Goal: Task Accomplishment & Management: Manage account settings

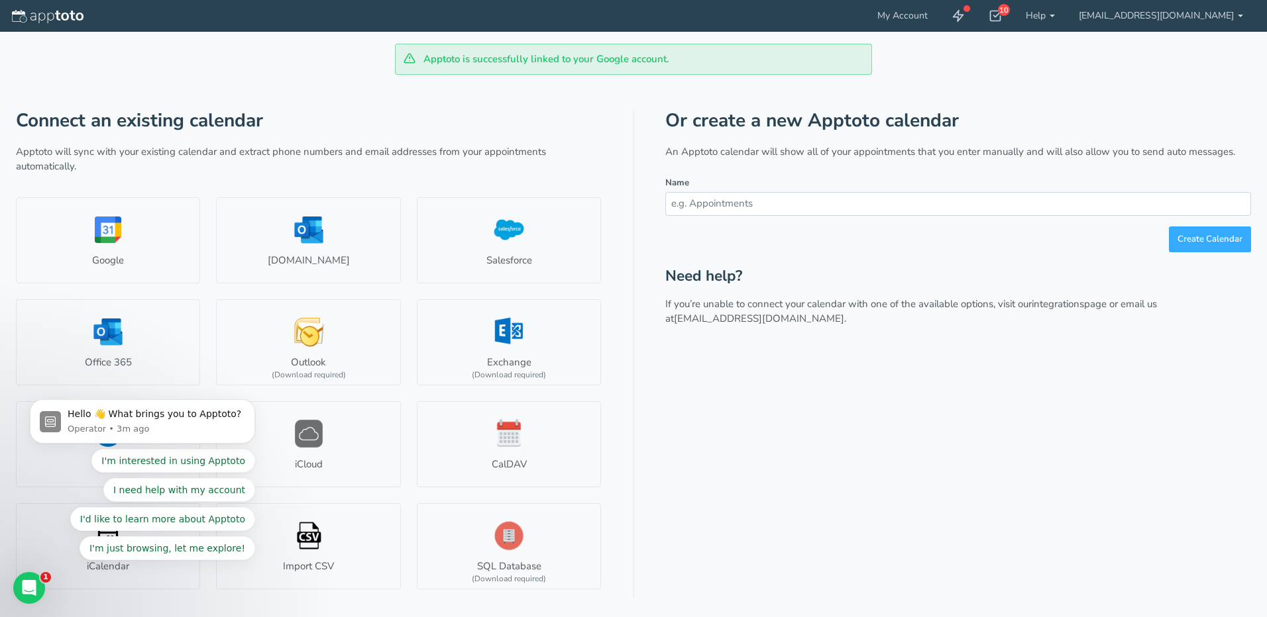
click at [714, 457] on div "Or create a new Apptoto calendar An Apptoto calendar will show all of your appo…" at bounding box center [958, 354] width 586 height 487
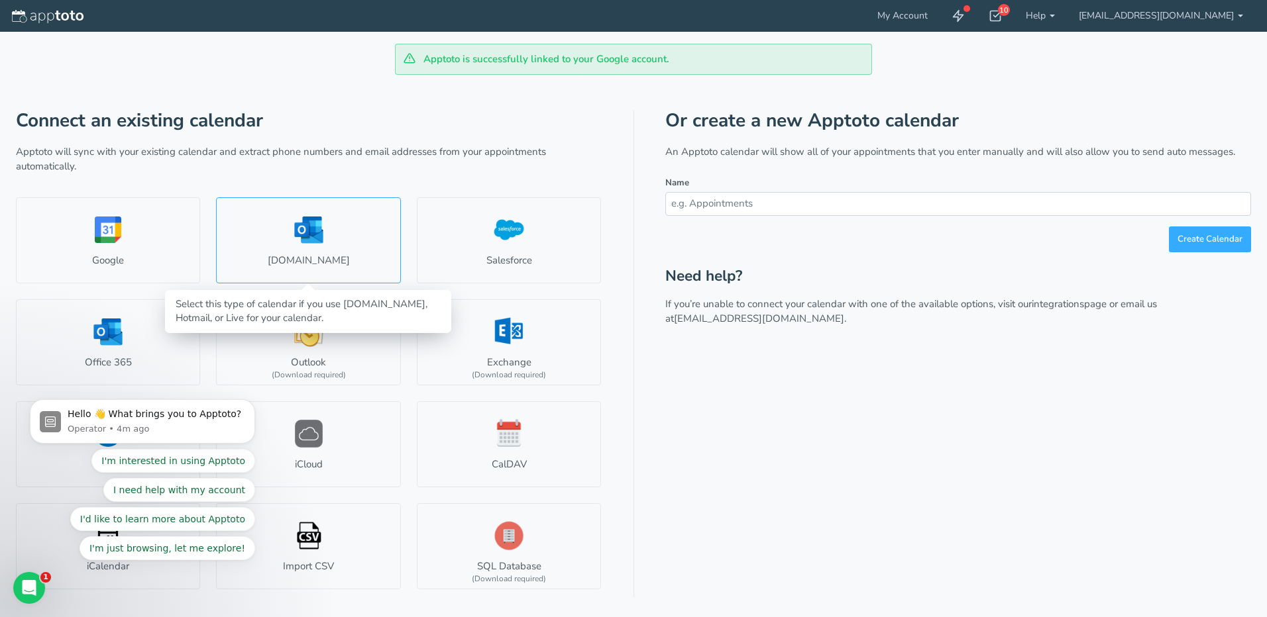
click at [307, 235] on link "[DOMAIN_NAME]" at bounding box center [308, 240] width 184 height 86
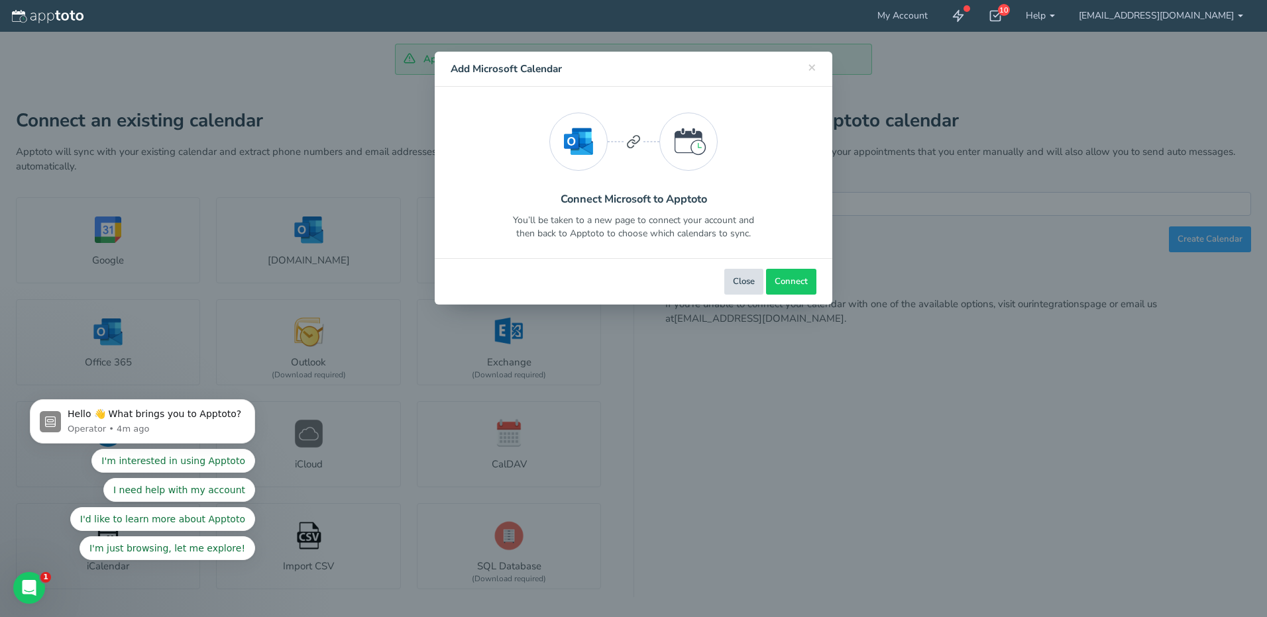
click at [748, 280] on button "Close" at bounding box center [743, 282] width 39 height 26
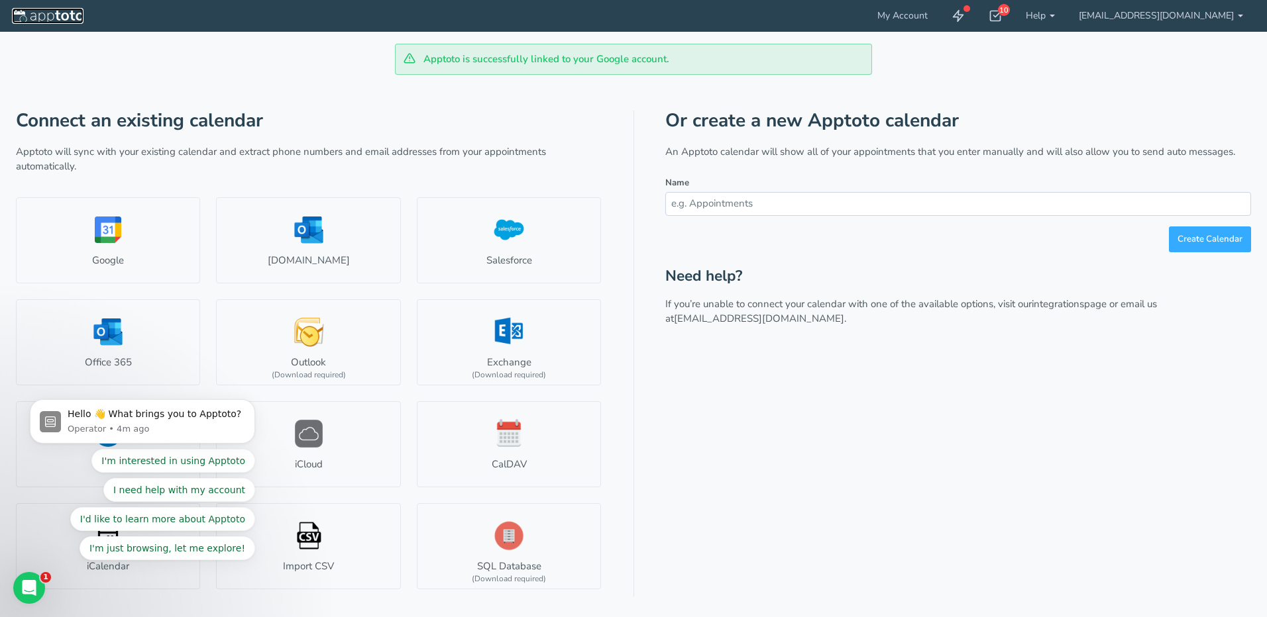
click at [54, 11] on img at bounding box center [48, 16] width 72 height 13
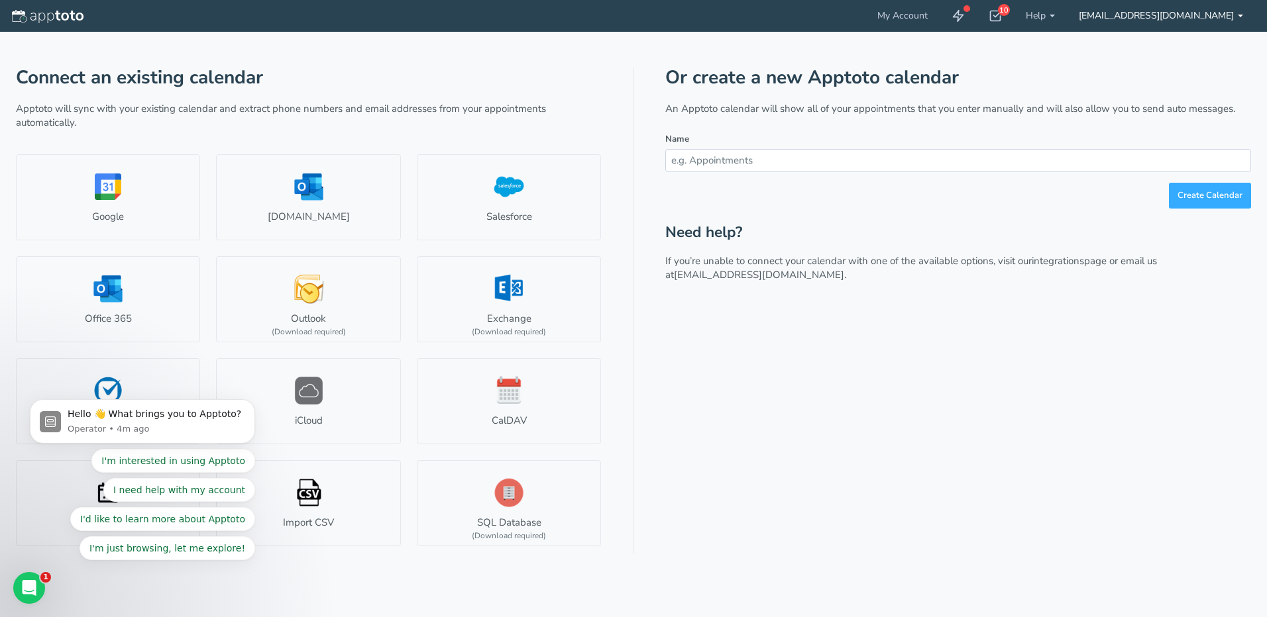
click at [1228, 13] on link "[EMAIL_ADDRESS][DOMAIN_NAME]" at bounding box center [1161, 16] width 188 height 32
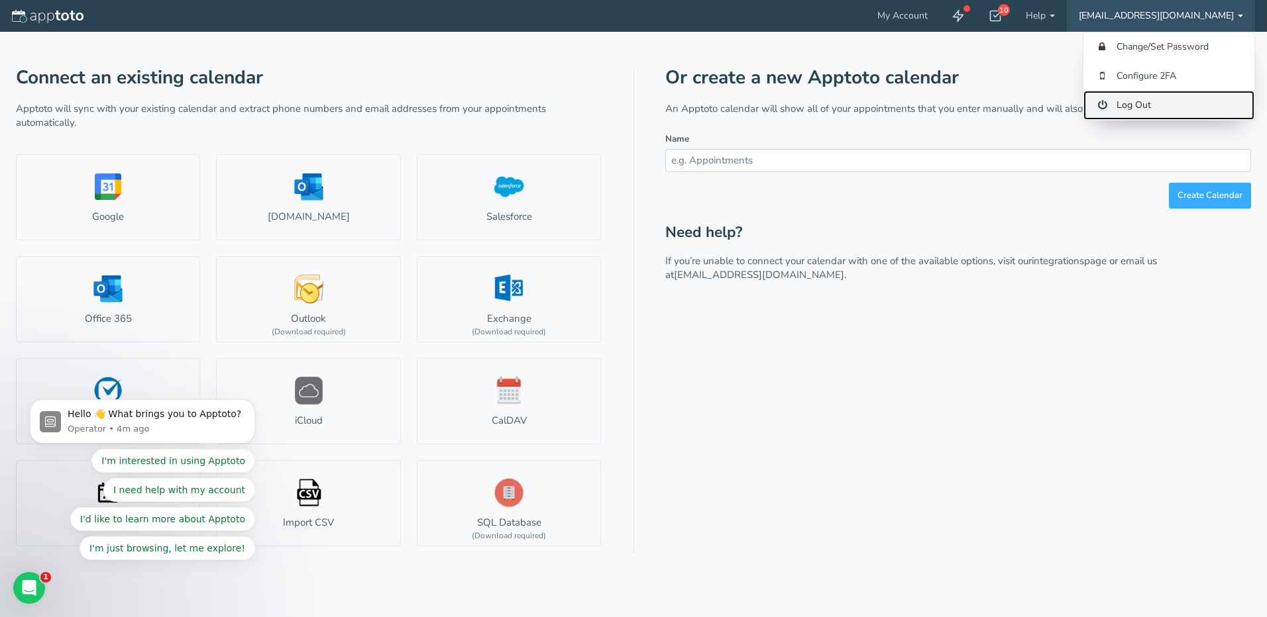
click at [1141, 109] on link "Log Out" at bounding box center [1168, 105] width 171 height 29
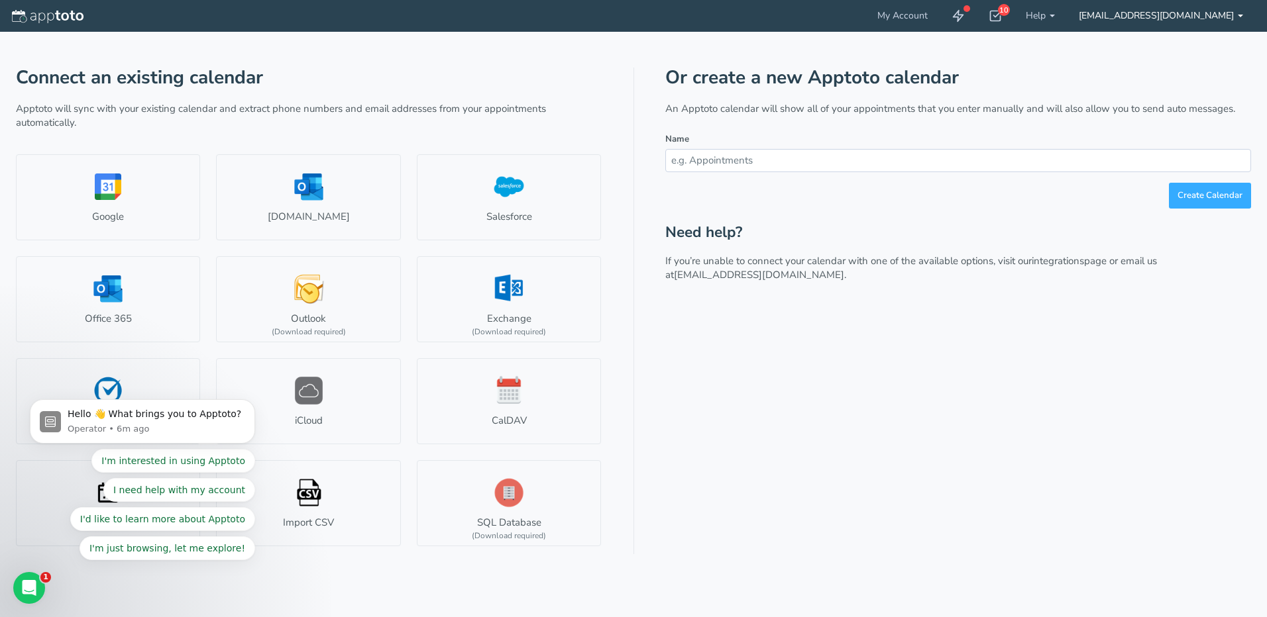
click at [1235, 13] on link "[EMAIL_ADDRESS][DOMAIN_NAME]" at bounding box center [1161, 16] width 188 height 32
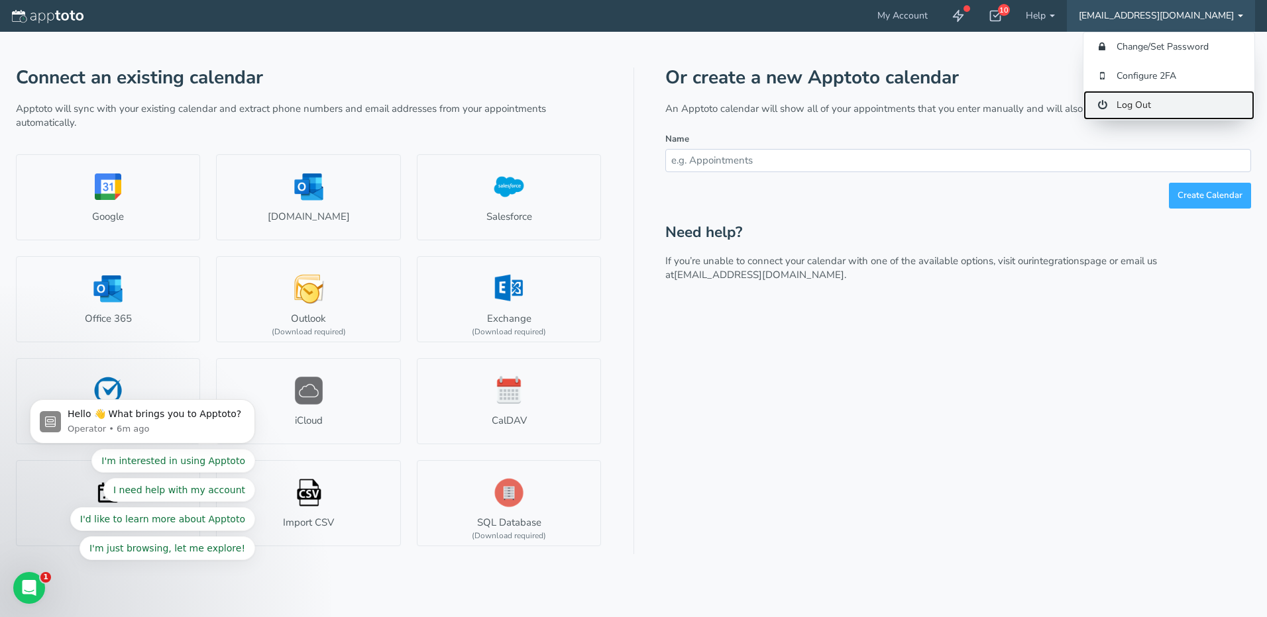
click at [1143, 99] on link "Log Out" at bounding box center [1168, 105] width 171 height 29
